Goal: Find specific page/section: Find specific page/section

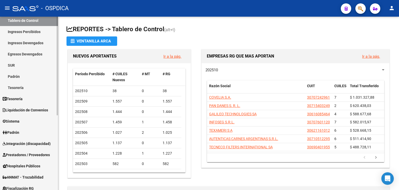
scroll to position [131, 0]
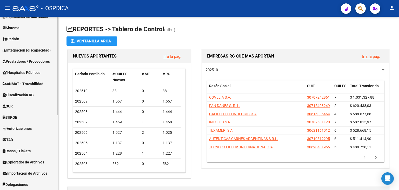
click at [22, 138] on link "TAD" at bounding box center [29, 139] width 58 height 11
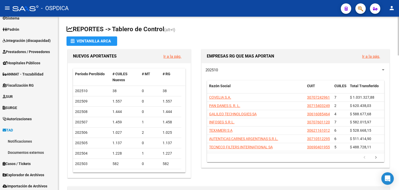
scroll to position [53, 0]
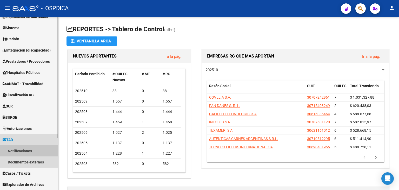
click at [26, 152] on link "Notificaciones" at bounding box center [29, 150] width 58 height 11
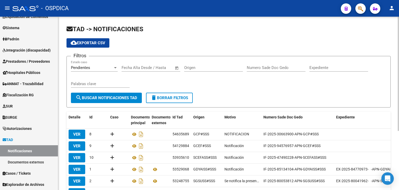
click at [91, 62] on div "Pendientes Estado caso" at bounding box center [94, 65] width 47 height 11
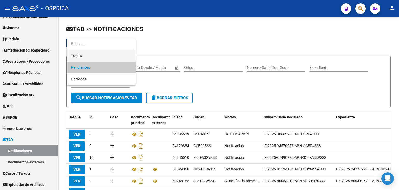
click at [84, 56] on span "Todos" at bounding box center [101, 56] width 61 height 12
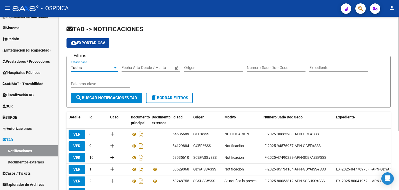
click at [100, 94] on button "search Buscar Notificaciones TAD" at bounding box center [106, 98] width 71 height 10
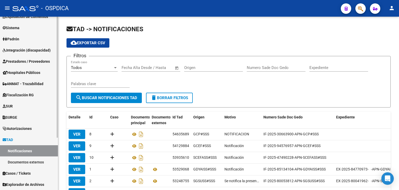
click at [21, 166] on link "Documentos externos" at bounding box center [29, 161] width 58 height 11
